Goal: Book appointment/travel/reservation

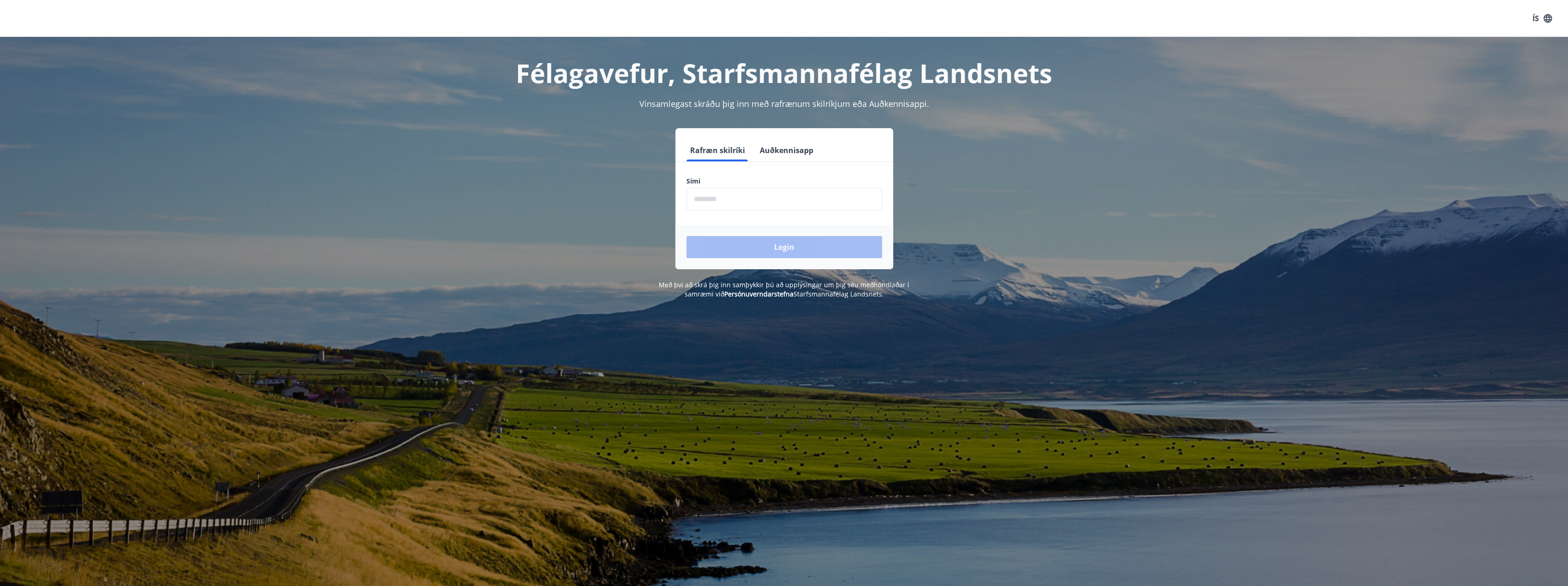
click at [740, 205] on input "phone" at bounding box center [784, 199] width 195 height 22
type input "********"
click at [763, 248] on button "Login" at bounding box center [784, 248] width 195 height 22
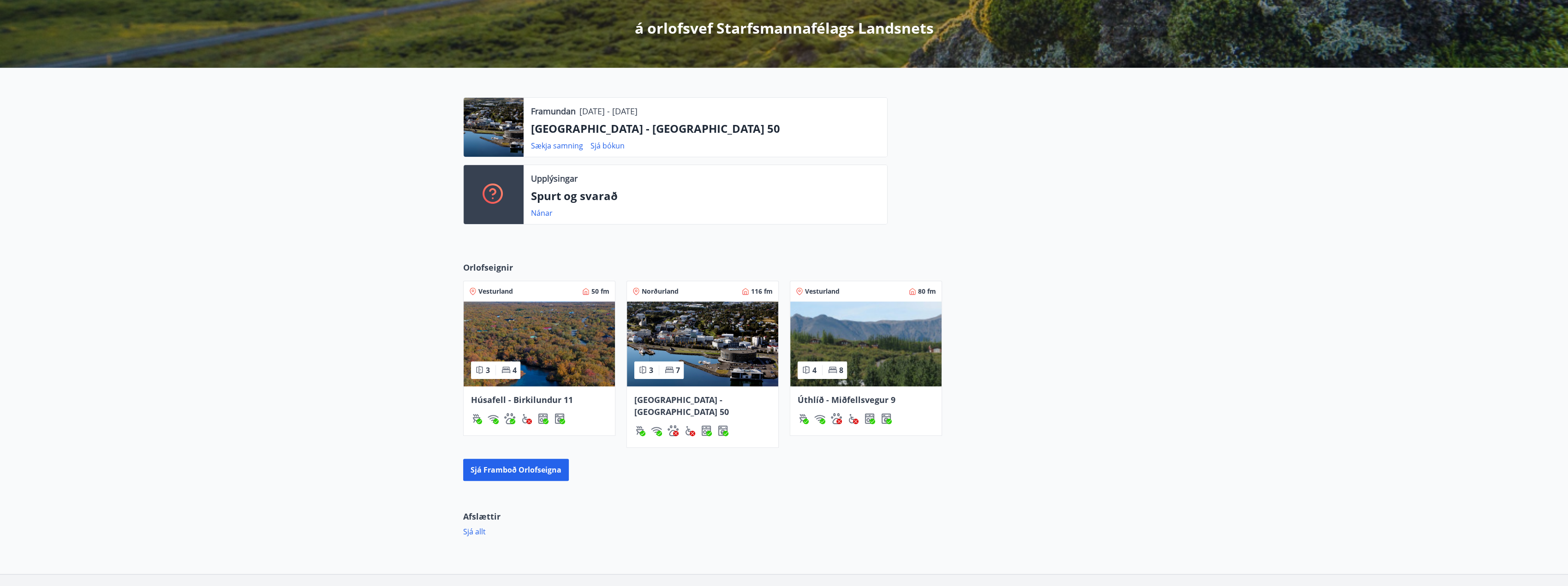
scroll to position [184, 0]
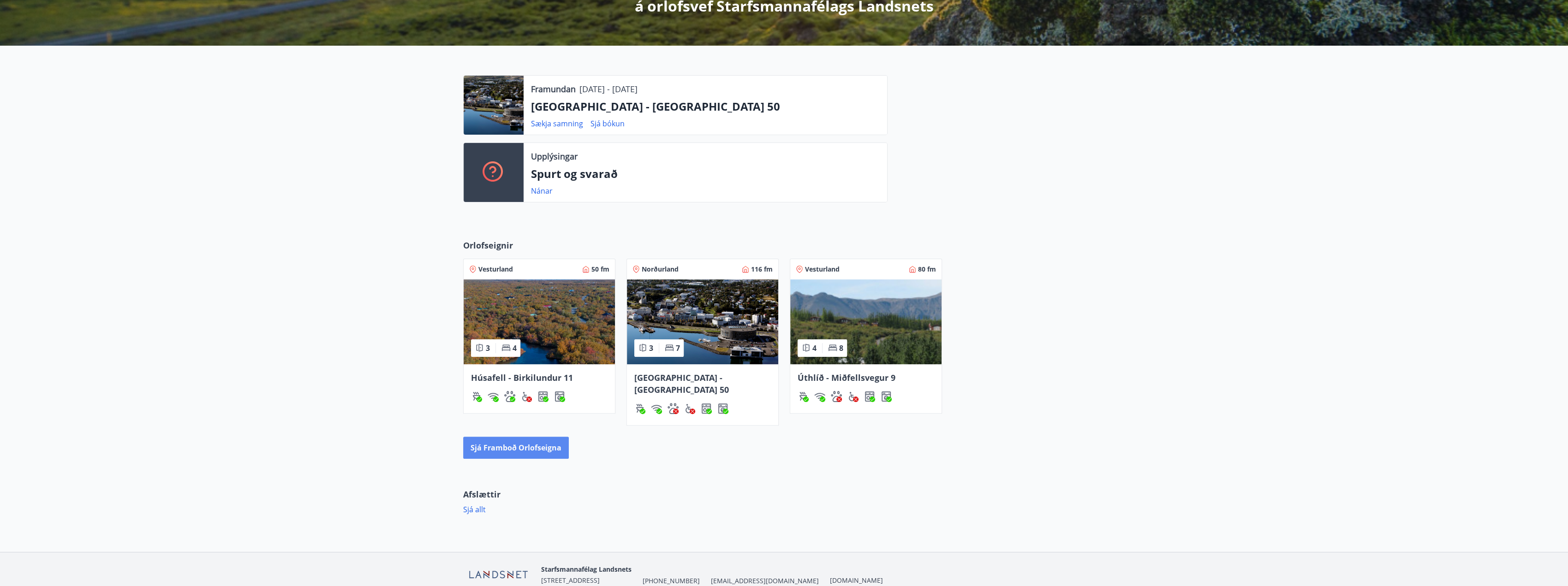
click at [517, 439] on button "Sjá framboð orlofseigna" at bounding box center [516, 448] width 106 height 22
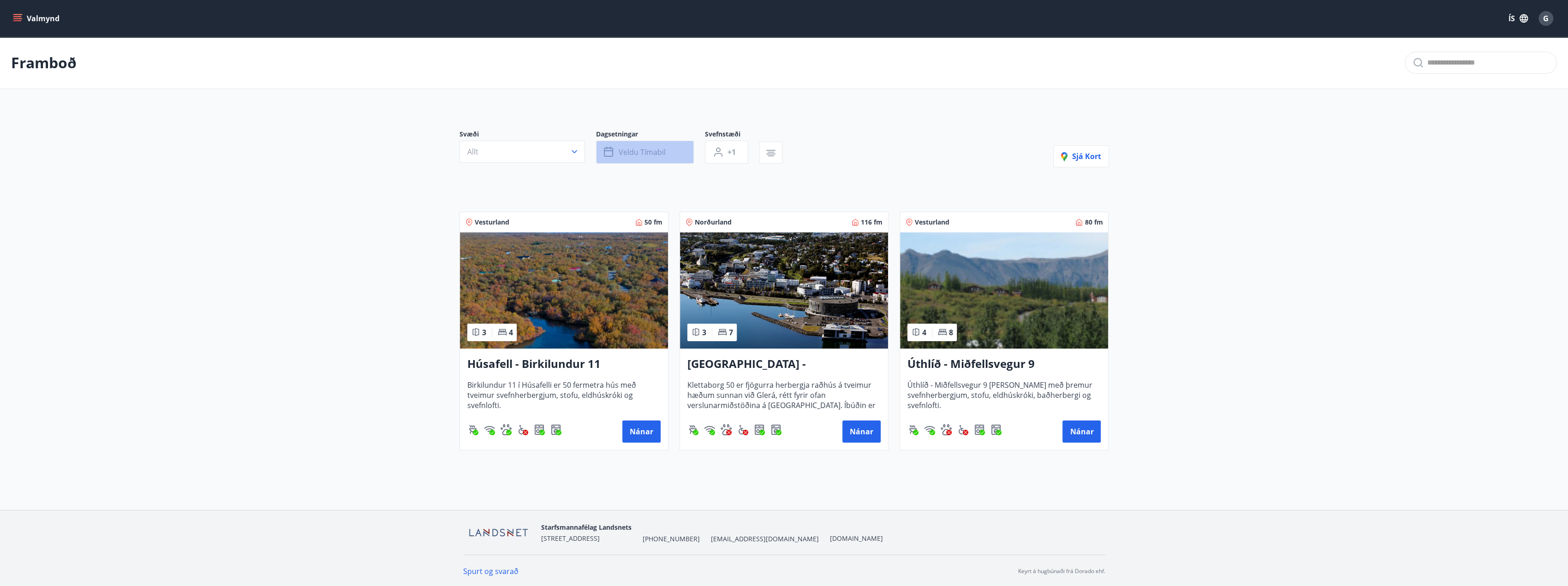
click at [617, 151] on button "Veldu tímabil" at bounding box center [644, 152] width 98 height 23
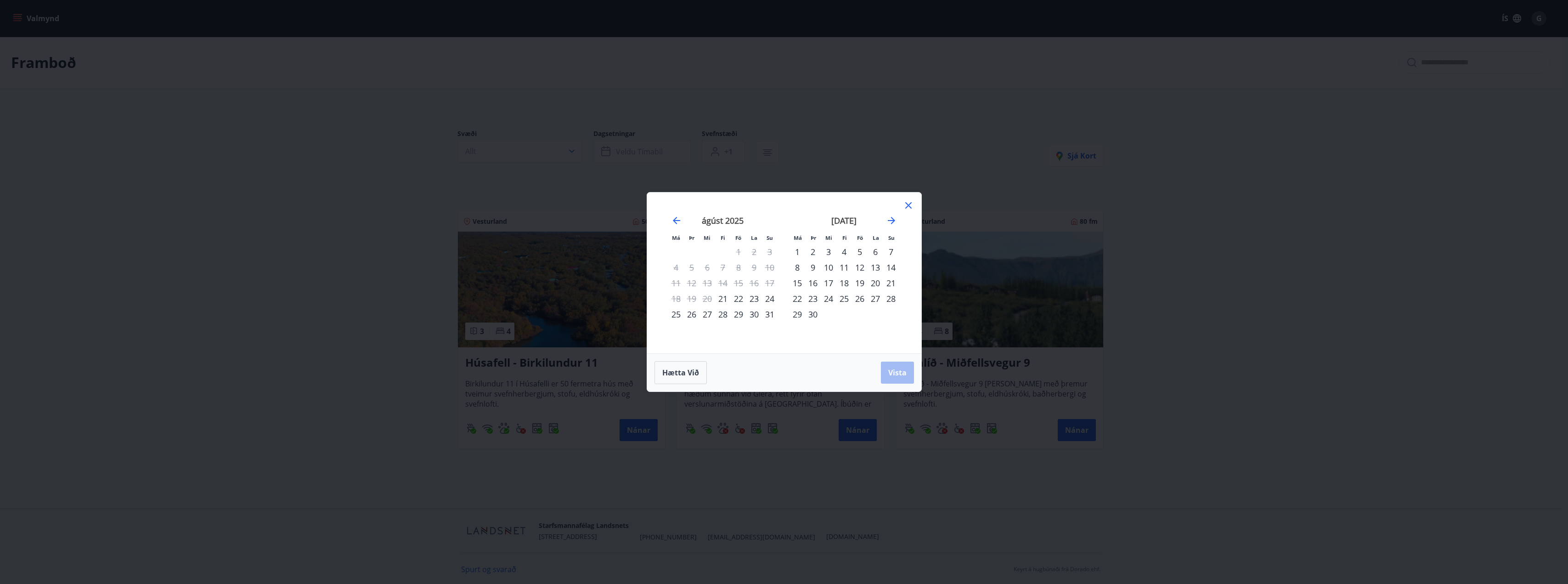
click at [735, 298] on div "22" at bounding box center [738, 299] width 16 height 16
click at [679, 316] on div "25" at bounding box center [676, 314] width 16 height 16
click at [890, 371] on span "Vista" at bounding box center [897, 373] width 19 height 10
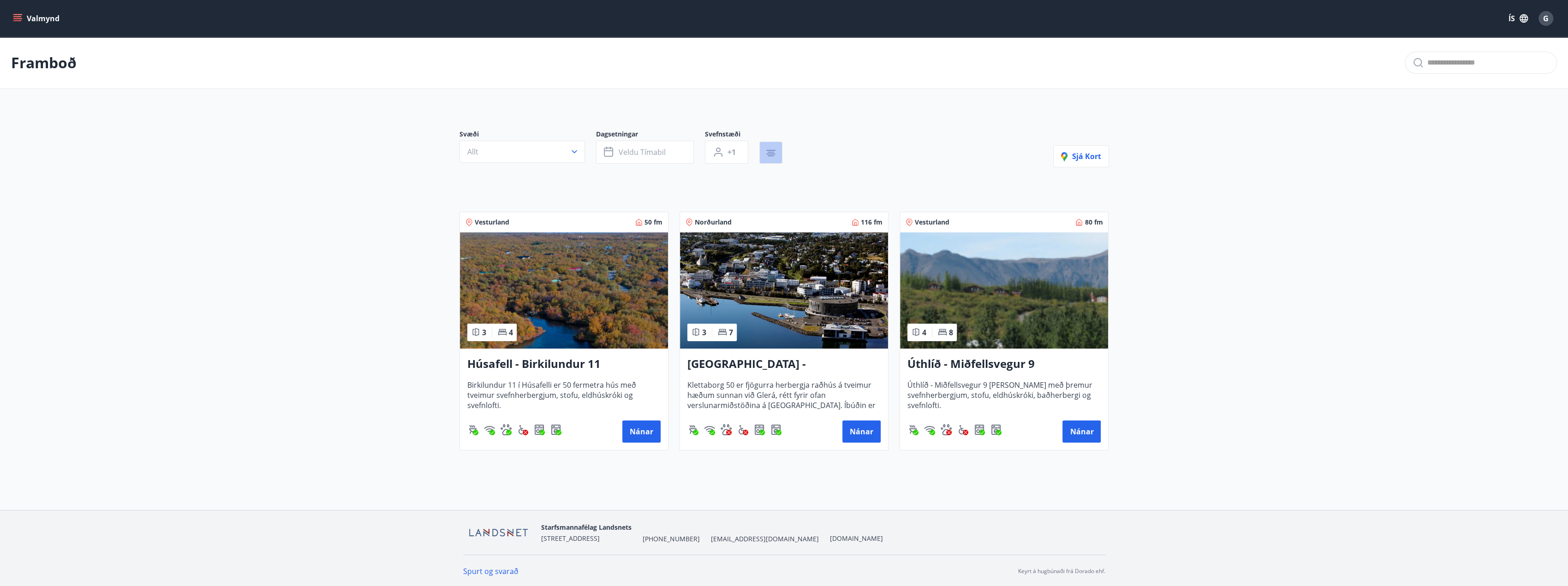
click at [765, 152] on icon "button" at bounding box center [770, 153] width 11 height 11
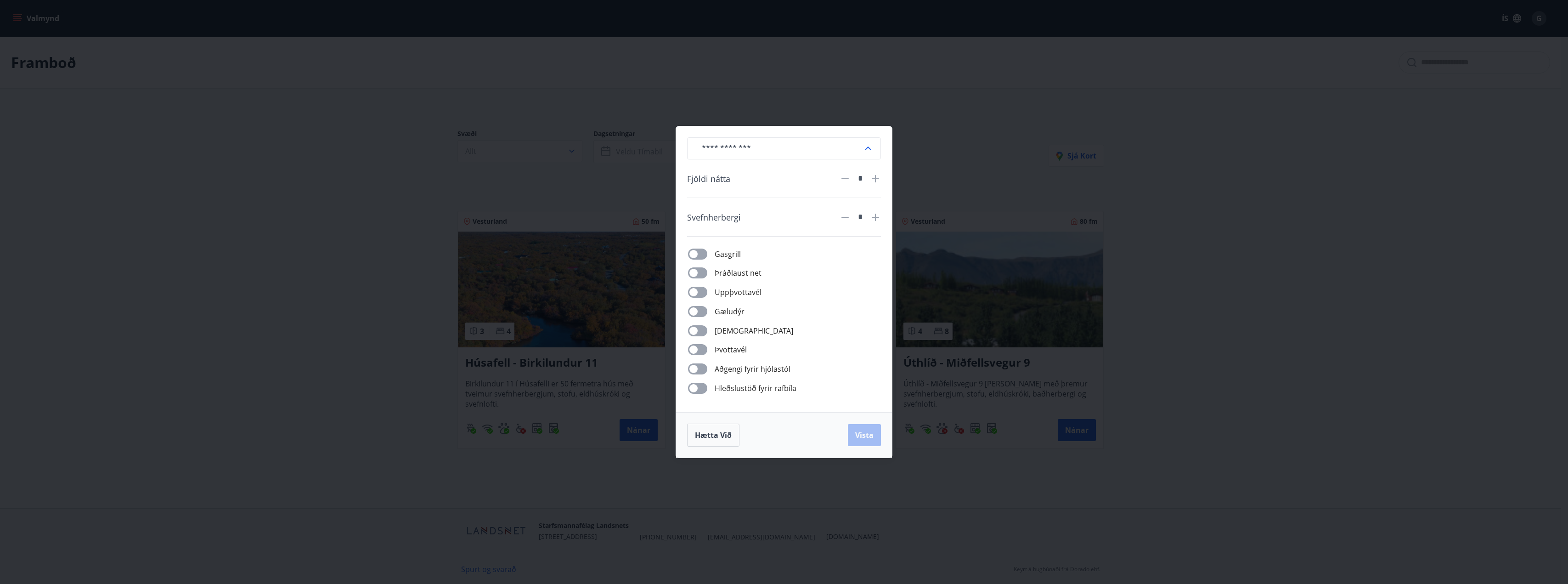
click at [1015, 115] on div "​ Fjöldi nátta * Svefnherbergi * Gasgrill Þráðlaust net Uppþvottavél Gæludýr Þu…" at bounding box center [784, 292] width 1568 height 584
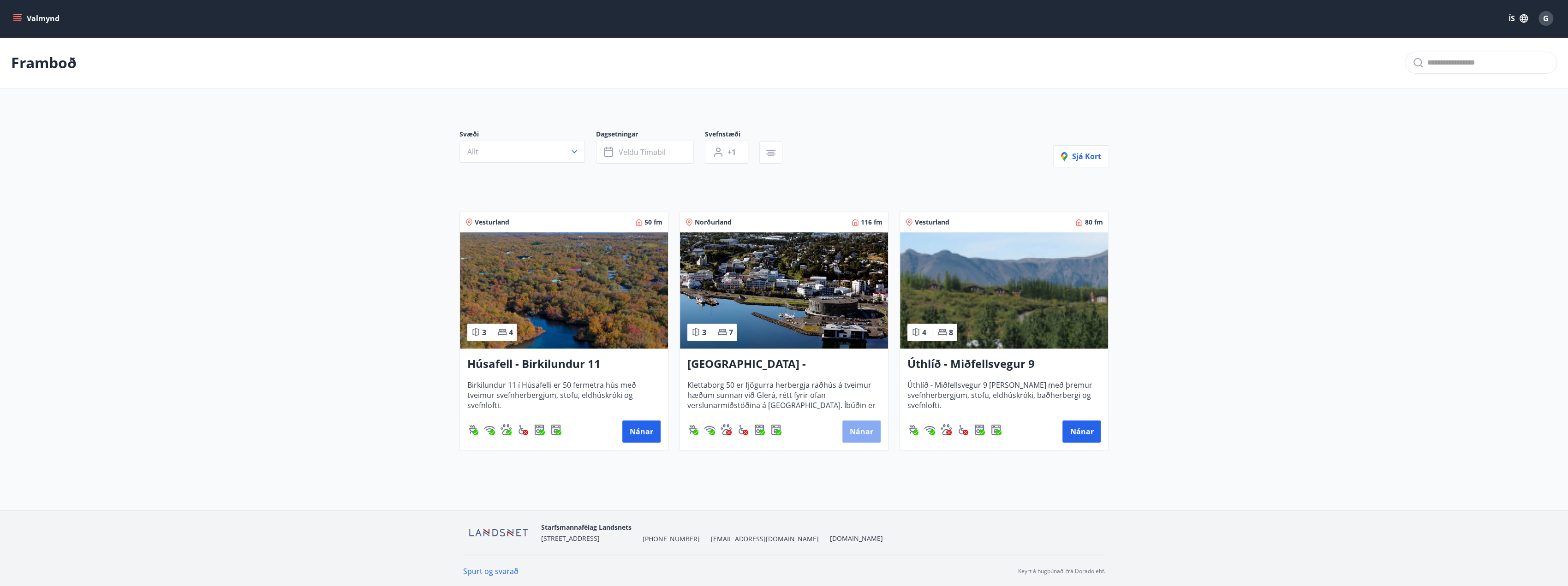
click at [860, 436] on button "Nánar" at bounding box center [861, 432] width 38 height 22
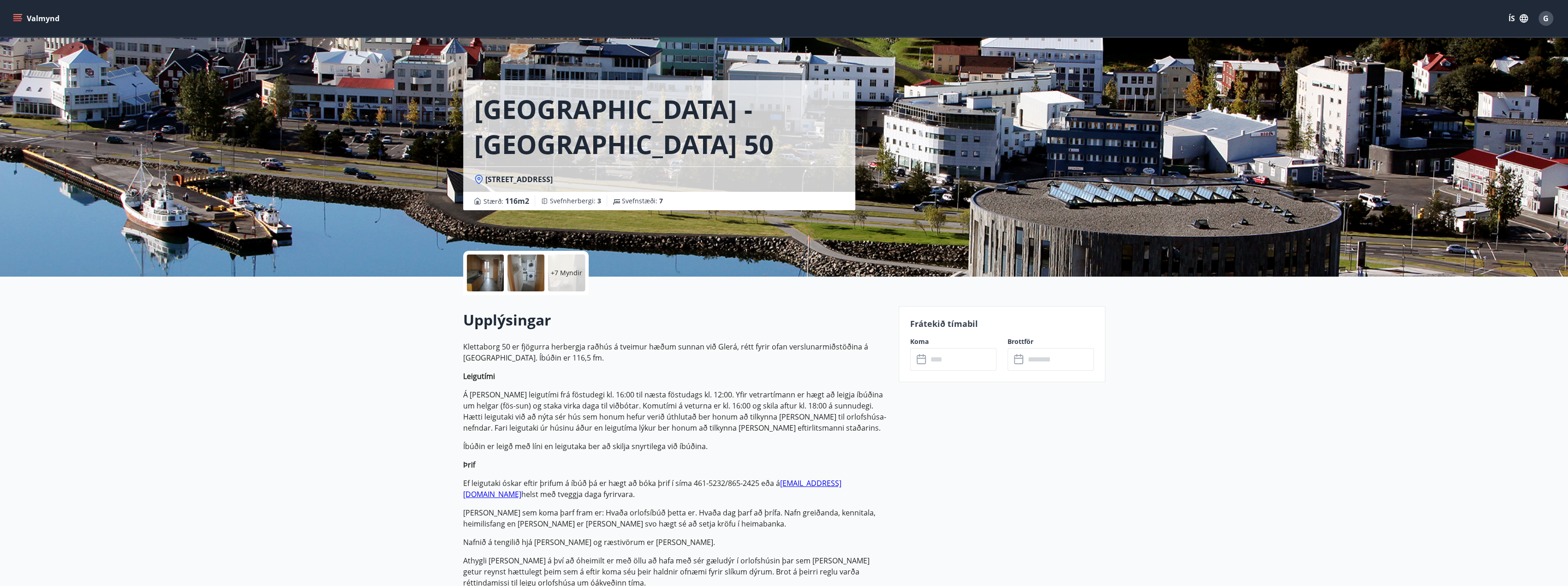
click at [958, 359] on input "text" at bounding box center [962, 359] width 69 height 22
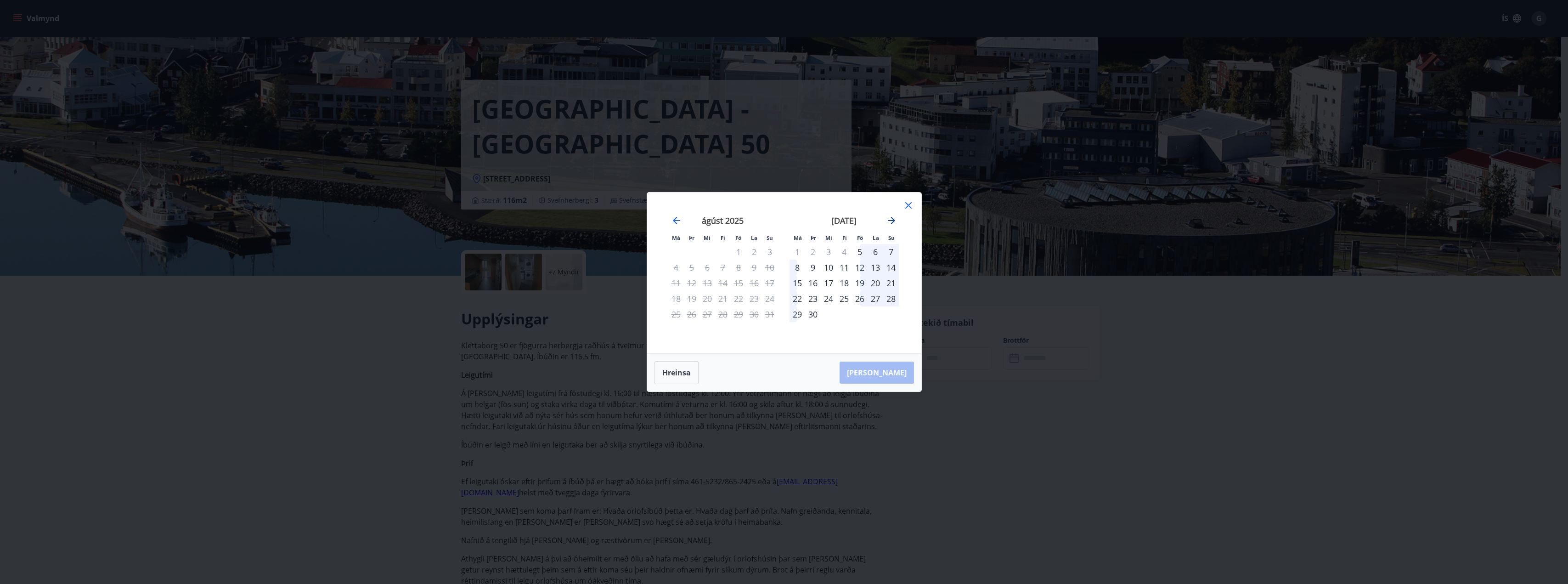
click at [892, 221] on icon "Move forward to switch to the next month." at bounding box center [892, 221] width 7 height 7
click at [685, 221] on div "september 2025" at bounding box center [722, 224] width 109 height 40
click at [676, 221] on icon "Move backward to switch to the previous month." at bounding box center [676, 221] width 7 height 7
click at [909, 208] on icon at bounding box center [908, 205] width 11 height 11
